Goal: Download file/media

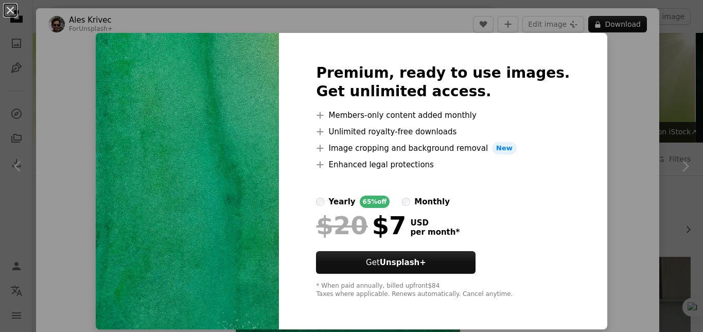
click at [650, 89] on div "An X shape Premium, ready to use images. Get unlimited access. A plus sign Memb…" at bounding box center [351, 166] width 703 height 332
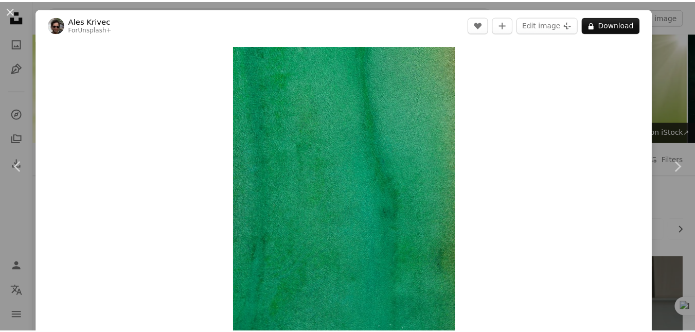
scroll to position [837, 0]
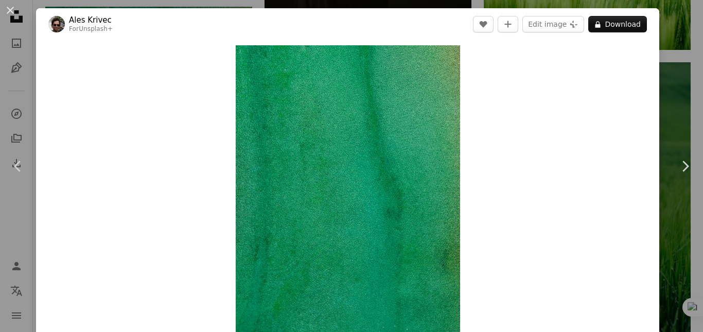
click at [650, 89] on div "Zoom in" at bounding box center [347, 194] width 623 height 309
click at [663, 80] on div "An X shape Chevron left Chevron right Ales Krivec For Unsplash+ A heart A plus …" at bounding box center [351, 166] width 703 height 332
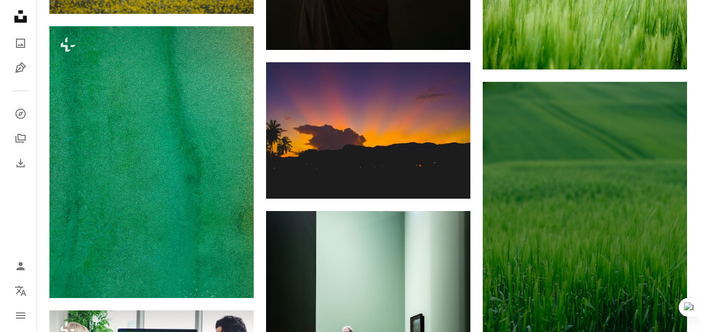
scroll to position [799, 0]
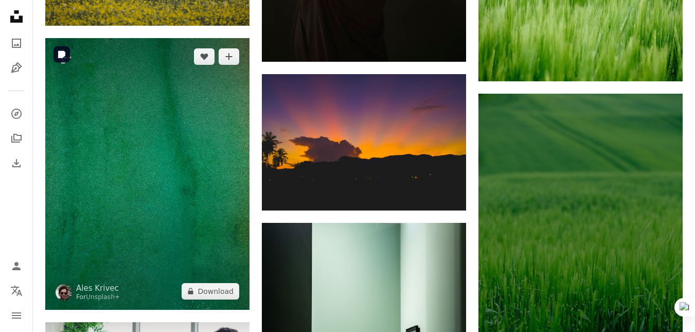
click at [246, 210] on img at bounding box center [147, 174] width 204 height 272
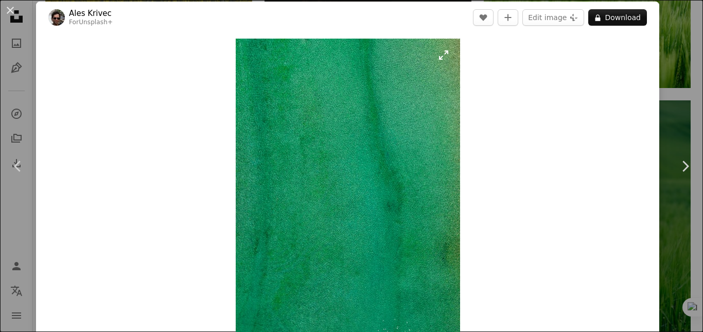
scroll to position [6, 0]
